Goal: Book appointment/travel/reservation

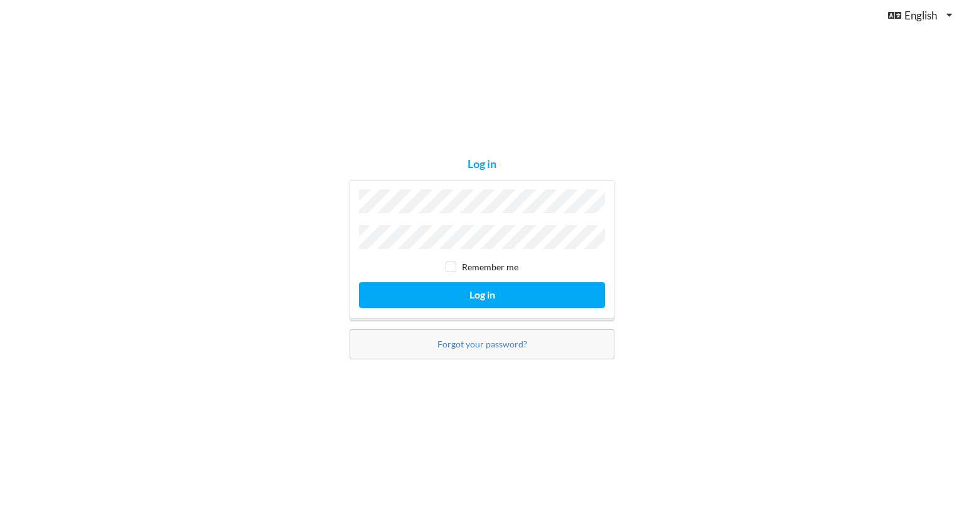
click at [737, 247] on div "Log in Remember me Log in Forgot your password?" at bounding box center [482, 259] width 964 height 518
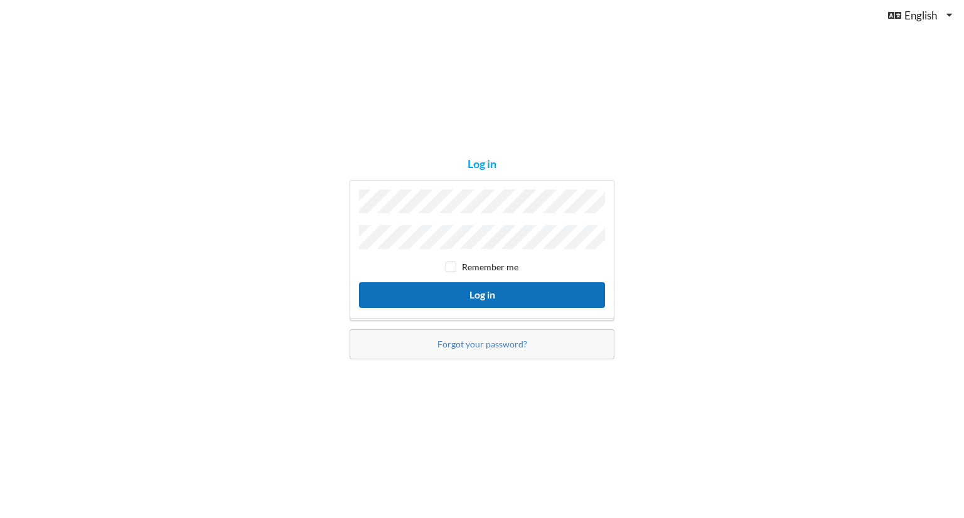
click at [584, 296] on button "Log in" at bounding box center [482, 295] width 246 height 26
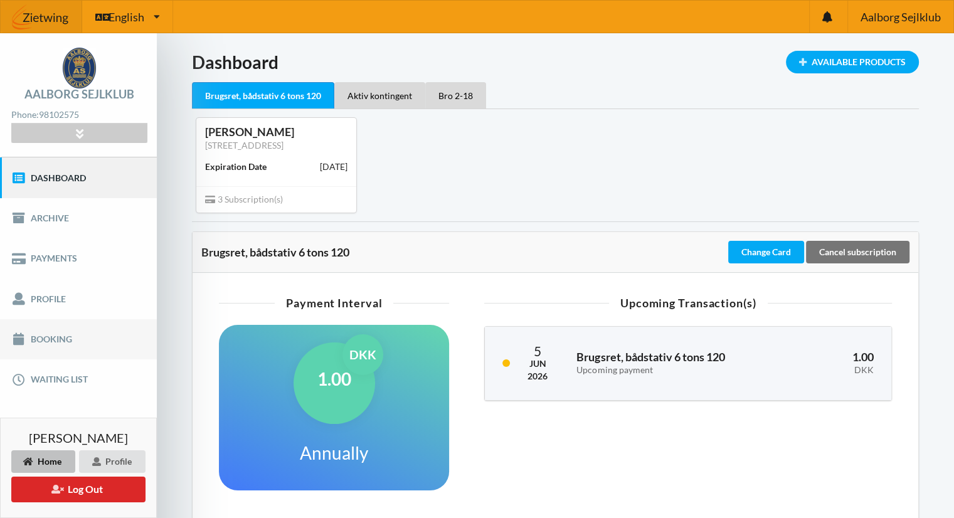
click at [45, 338] on link "Booking" at bounding box center [78, 339] width 157 height 40
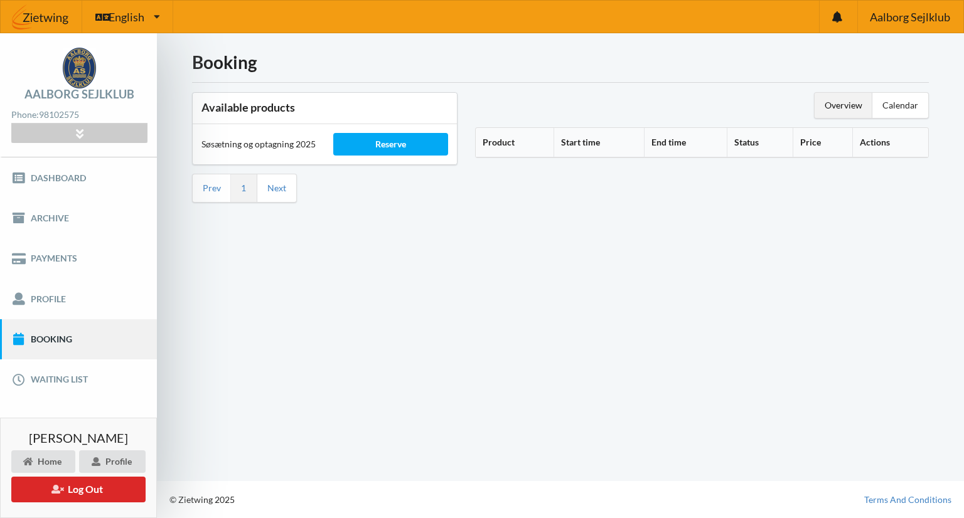
click at [848, 102] on div "Overview" at bounding box center [844, 105] width 58 height 25
click at [899, 107] on div "Calendar" at bounding box center [900, 105] width 56 height 25
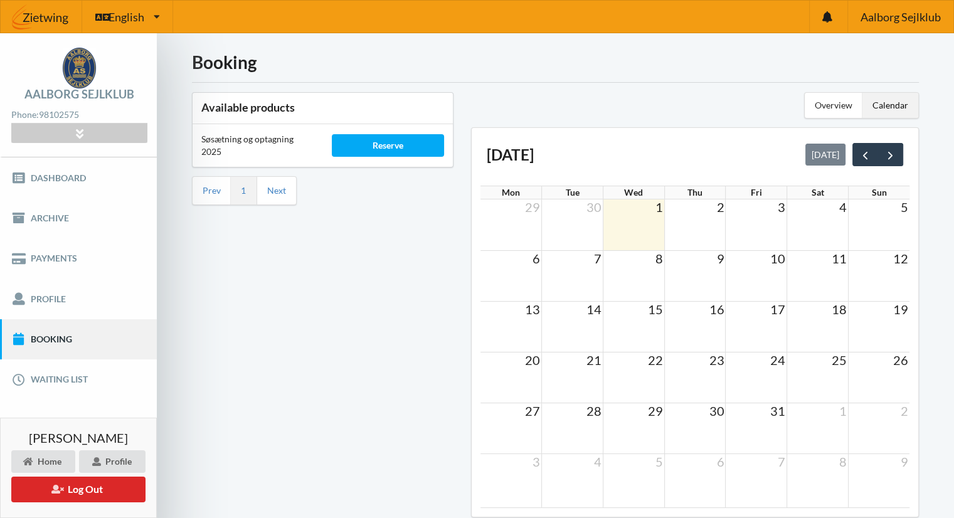
click at [629, 218] on td at bounding box center [634, 225] width 61 height 51
click at [361, 149] on div "Reserve" at bounding box center [388, 145] width 113 height 23
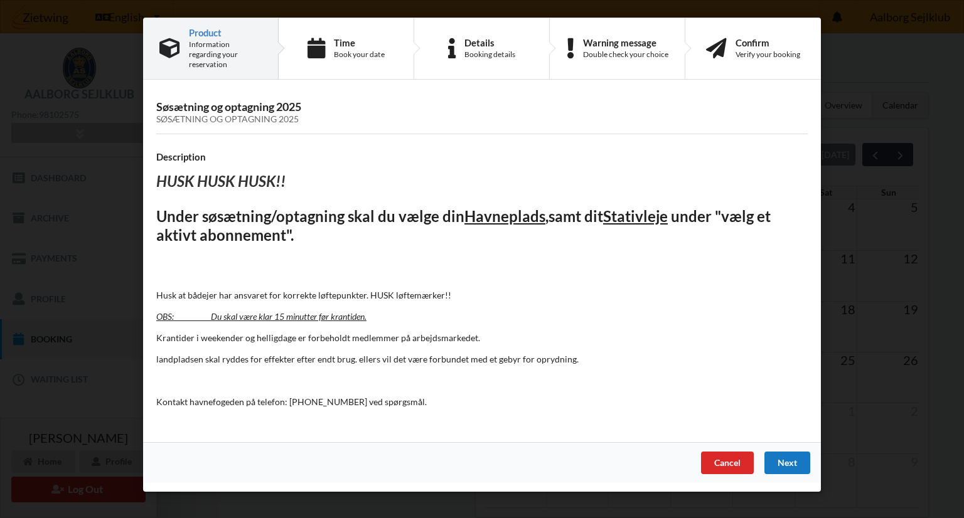
click at [787, 452] on div "Next" at bounding box center [787, 463] width 46 height 23
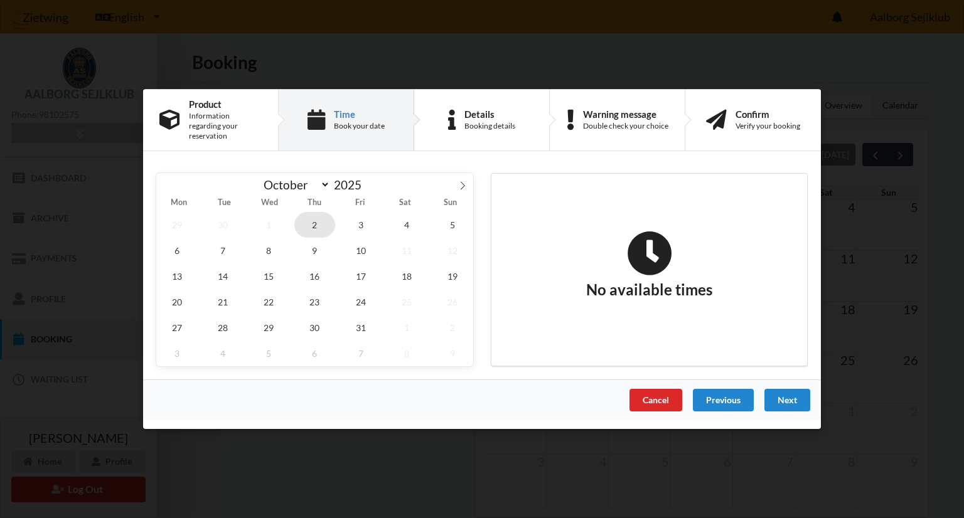
click at [311, 221] on span "2" at bounding box center [314, 225] width 41 height 26
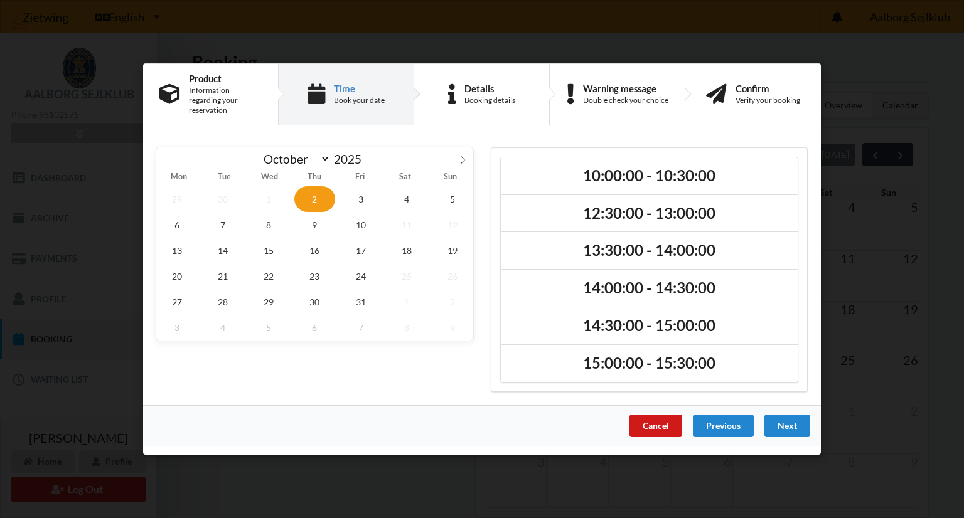
click at [660, 417] on div "Cancel" at bounding box center [655, 426] width 53 height 23
